Goal: Navigation & Orientation: Find specific page/section

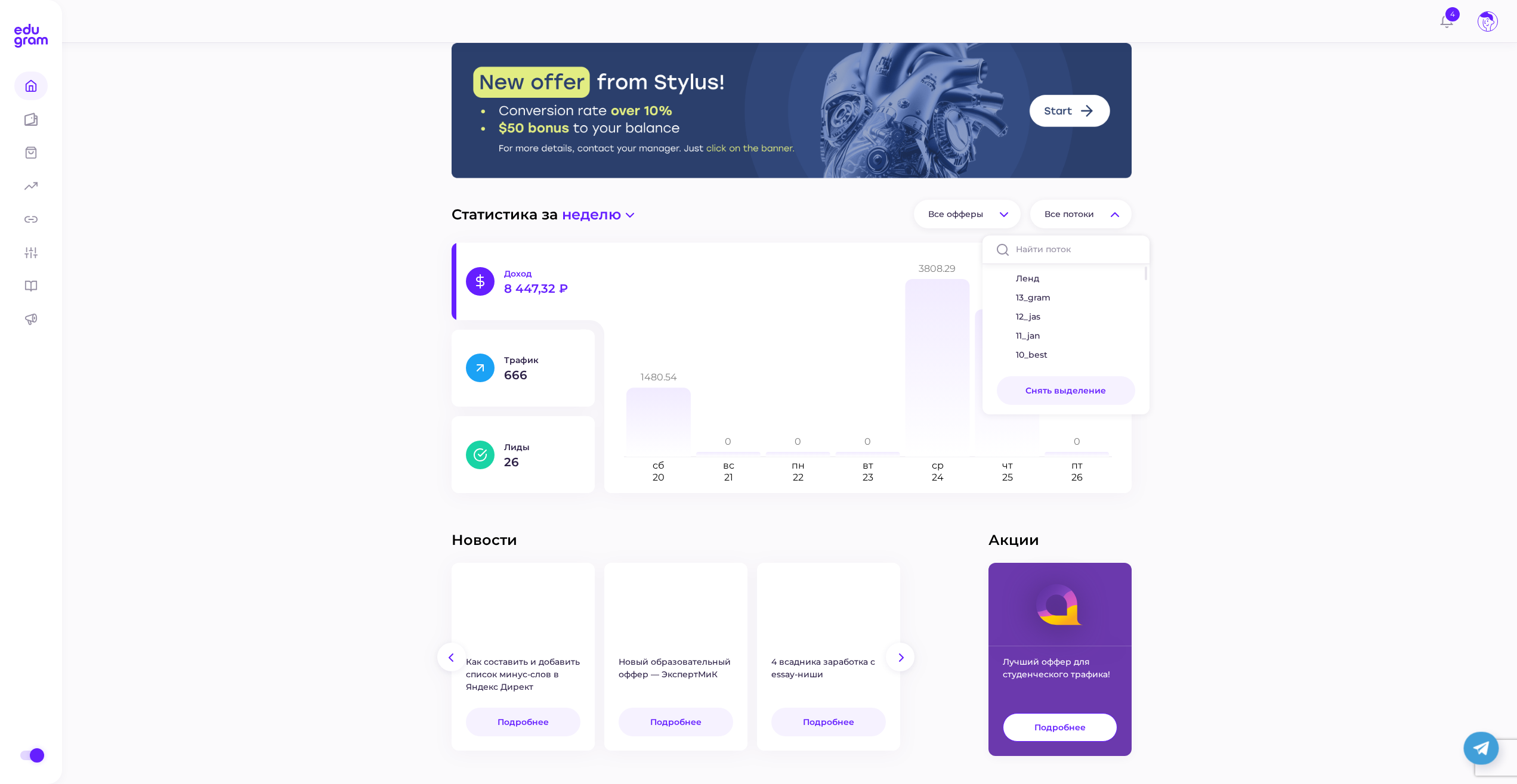
click at [1082, 210] on span "Все потоки" at bounding box center [1069, 214] width 49 height 11
click at [955, 214] on span "Все офферы" at bounding box center [955, 214] width 55 height 11
click at [956, 210] on span "Все офферы" at bounding box center [955, 214] width 55 height 11
click at [587, 210] on span "неделю" at bounding box center [591, 214] width 59 height 17
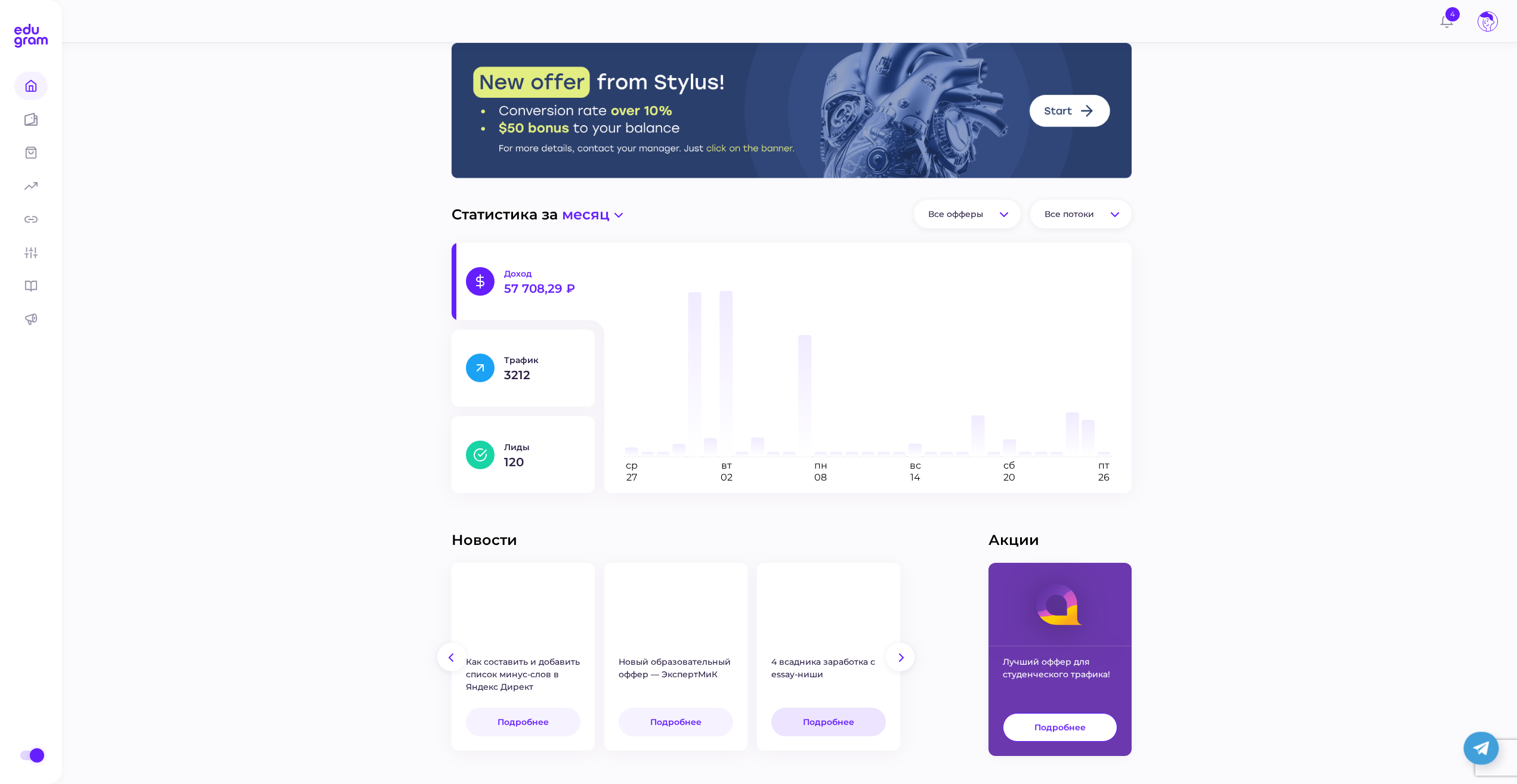
click at [831, 729] on link "Подробнее" at bounding box center [828, 721] width 115 height 28
click at [57, 183] on span "Статистика" at bounding box center [83, 186] width 72 height 11
